Goal: Information Seeking & Learning: Learn about a topic

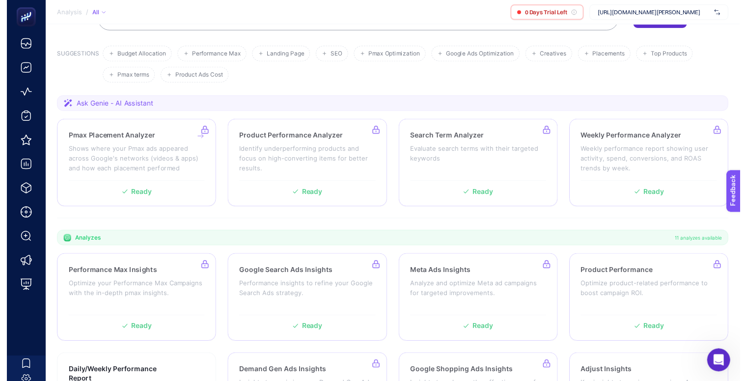
scroll to position [98, 0]
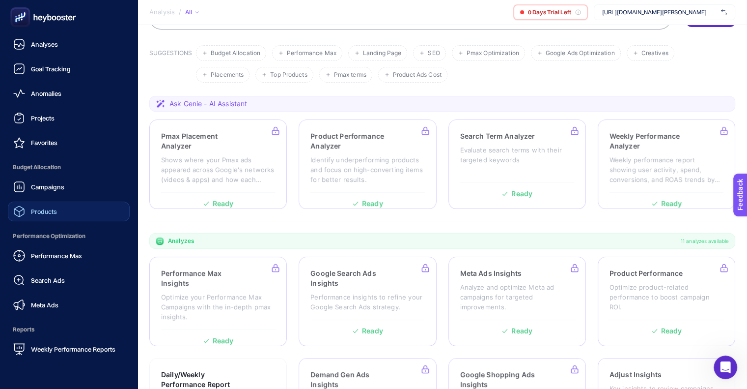
click at [66, 206] on link "Products" at bounding box center [69, 211] width 122 height 20
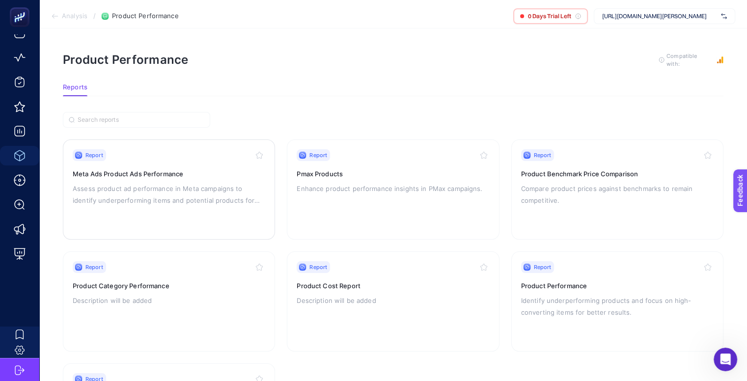
click at [199, 188] on p "Assess product ad performance in Meta campaigns to identify underperforming ite…" at bounding box center [169, 195] width 193 height 24
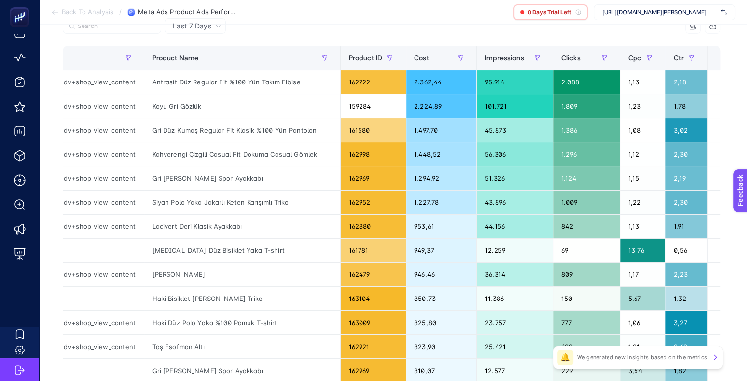
scroll to position [24, 0]
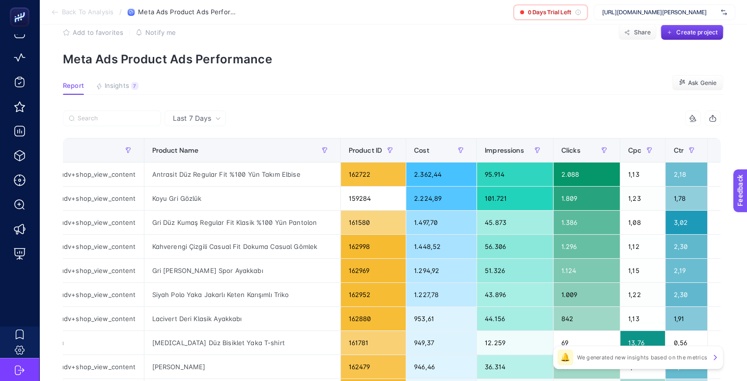
click at [717, 148] on div "+" at bounding box center [726, 150] width 19 height 8
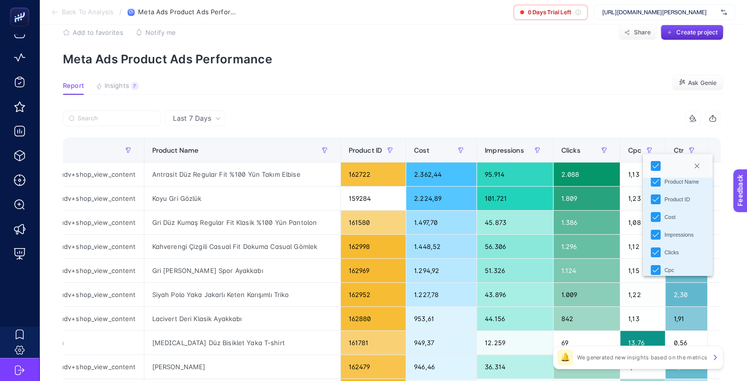
scroll to position [51, 0]
click at [588, 87] on section "Report Insights 7 We generated new insights based on the metrics Ask Genie" at bounding box center [393, 88] width 661 height 13
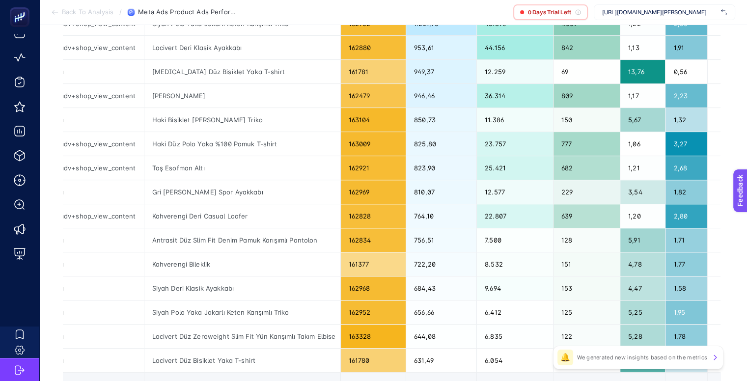
scroll to position [417, 0]
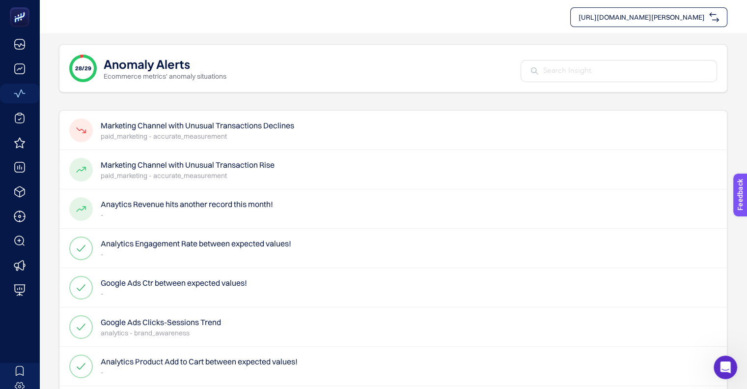
click at [228, 135] on p "paid_marketing - accurate_measurement" at bounding box center [198, 136] width 194 height 10
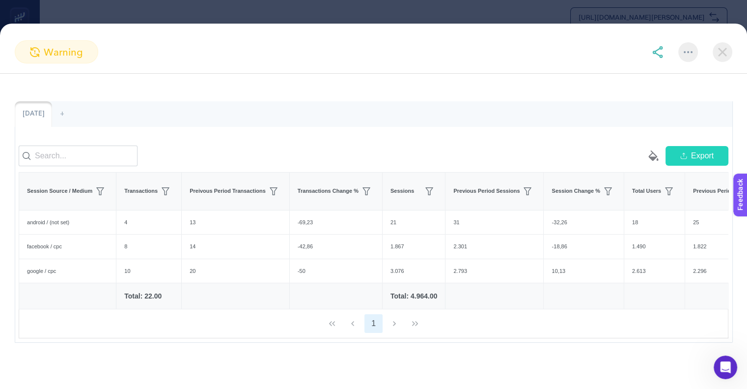
scroll to position [71, 0]
click at [305, 4] on section "warning Marketing Channel with Unusual Transactions Declines Create project fro…" at bounding box center [373, 194] width 747 height 389
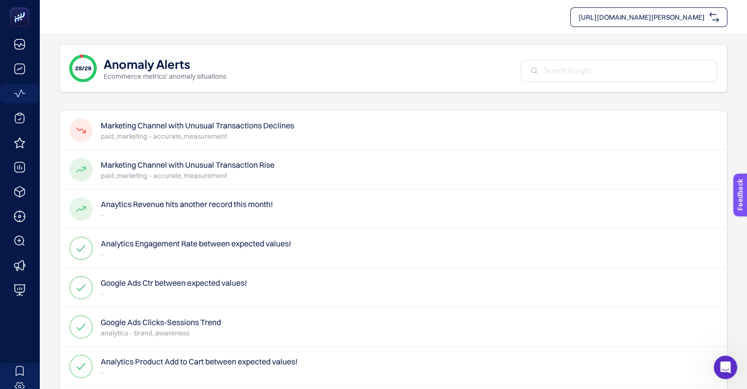
click at [217, 131] on p "paid_marketing - accurate_measurement" at bounding box center [198, 136] width 194 height 10
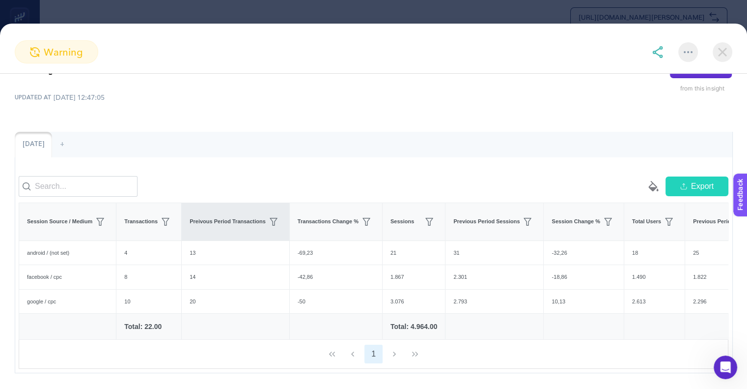
scroll to position [49, 0]
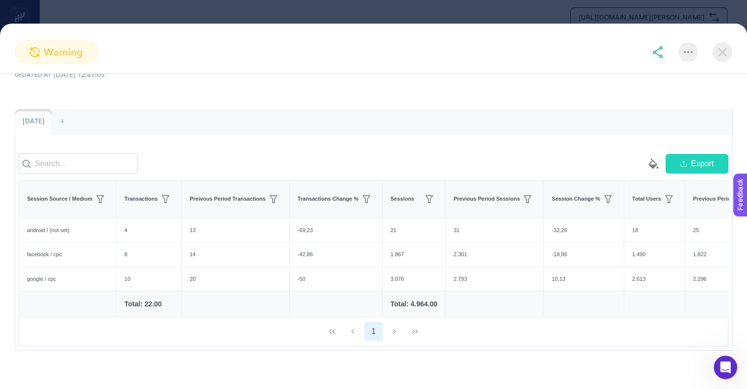
click at [248, 10] on section "warning Marketing Channel with Unusual Transactions Declines Create project fro…" at bounding box center [373, 194] width 747 height 389
